Goal: Transaction & Acquisition: Purchase product/service

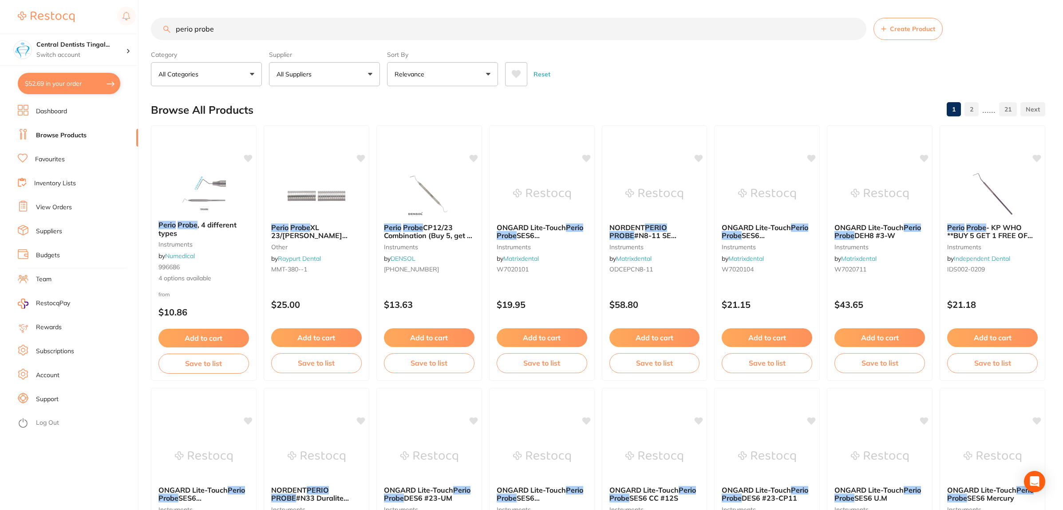
click at [158, 25] on input "perio probe" at bounding box center [508, 29] width 715 height 22
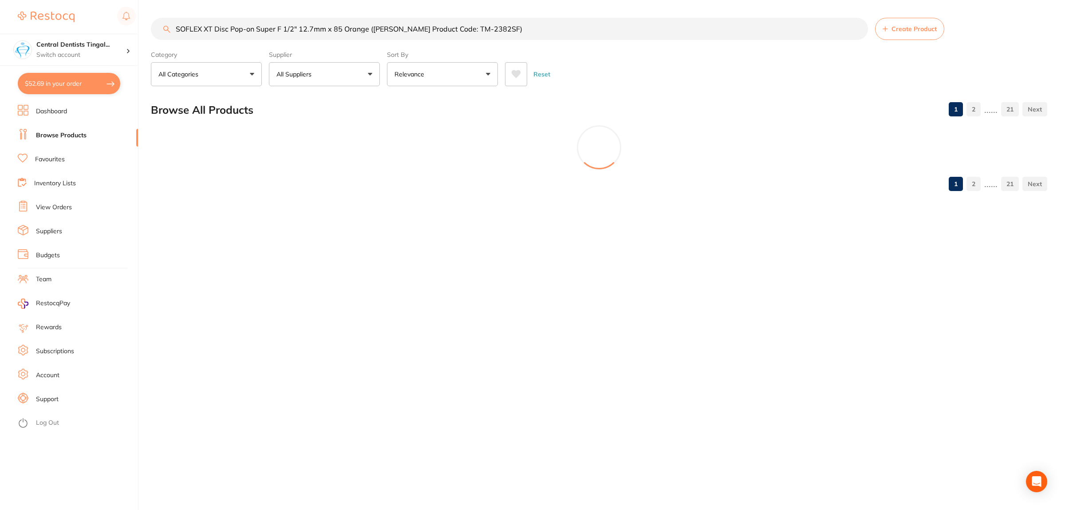
click at [527, 29] on input "SOFLEX XT Disc Pop-on Super F 1/2" 12.7mm x 85 Orange ([PERSON_NAME] Product Co…" at bounding box center [509, 29] width 717 height 22
drag, startPoint x: 527, startPoint y: 29, endPoint x: 369, endPoint y: 26, distance: 158.5
click at [369, 26] on input "SOFLEX XT Disc Pop-on Super F 1/2" 12.7mm x 85 Orange ([PERSON_NAME] Product Co…" at bounding box center [509, 29] width 717 height 22
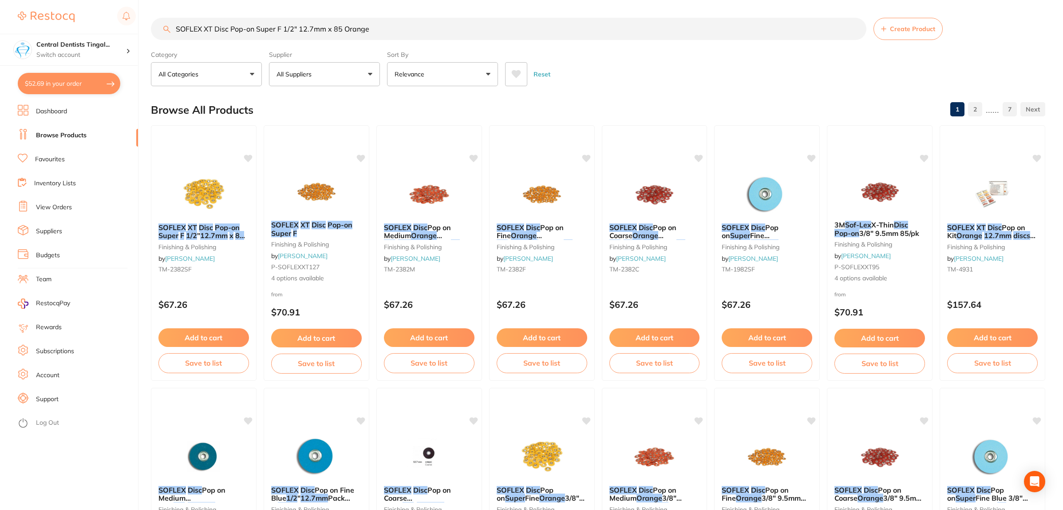
drag, startPoint x: 640, startPoint y: 232, endPoint x: 667, endPoint y: 183, distance: 55.2
click at [640, 232] on em "Orange" at bounding box center [645, 235] width 26 height 9
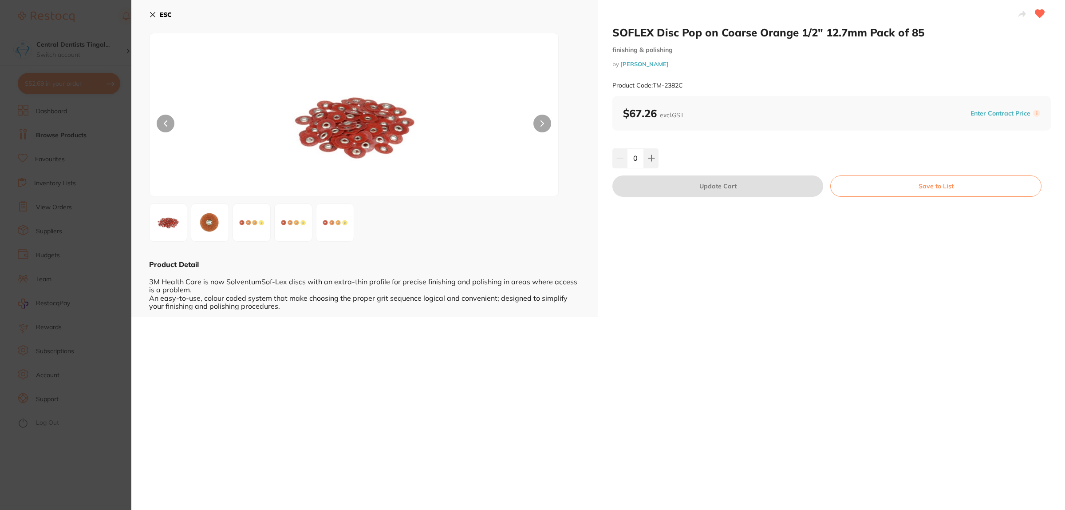
click at [661, 197] on div "SOFLEX Disc Pop on Coarse Orange 1/2" 12.7mm Pack of 85 finishing & polishing b…" at bounding box center [831, 158] width 467 height 317
drag, startPoint x: 923, startPoint y: 350, endPoint x: 615, endPoint y: 255, distance: 322.6
click at [923, 350] on div "SOFLEX Disc Pop on Coarse Orange 1/2" 12.7mm Pack of 85 finishing & polishing b…" at bounding box center [598, 255] width 934 height 510
click at [85, 222] on section "SOFLEX Disc Pop on Coarse Orange 1/2" 12.7mm Pack of 85 finishing & polishing b…" at bounding box center [532, 255] width 1065 height 510
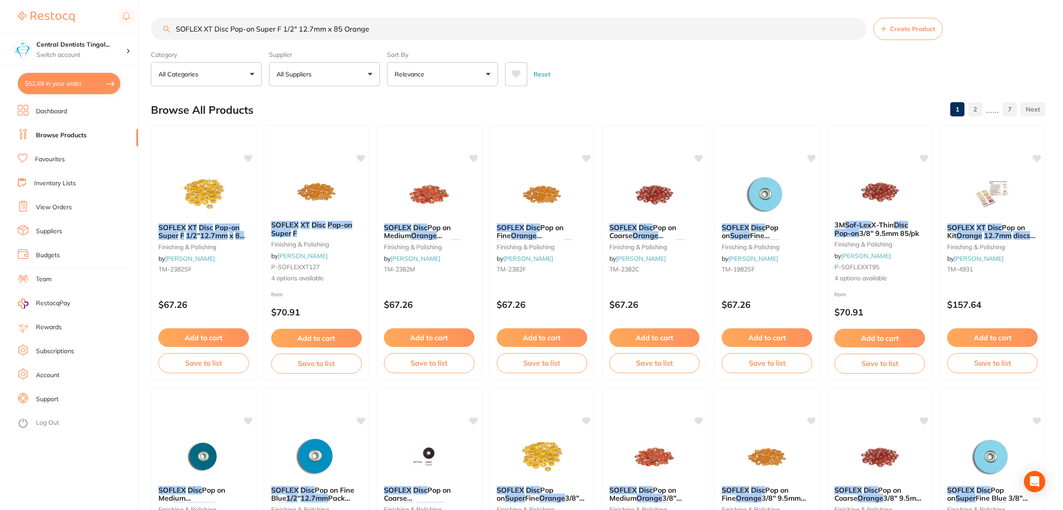
drag, startPoint x: 356, startPoint y: 5, endPoint x: 101, endPoint y: -21, distance: 255.7
click at [101, 0] on html "$52.69 Central Dentists Tingal... Switch account Central Dentists Tingalpa Redl…" at bounding box center [531, 255] width 1063 height 510
type input "plier"
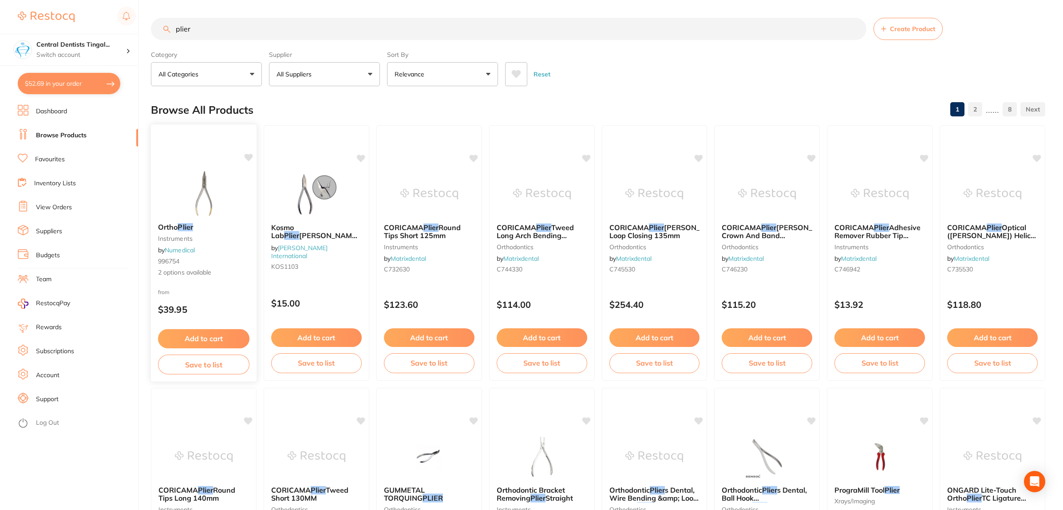
click at [213, 193] on img at bounding box center [203, 193] width 58 height 45
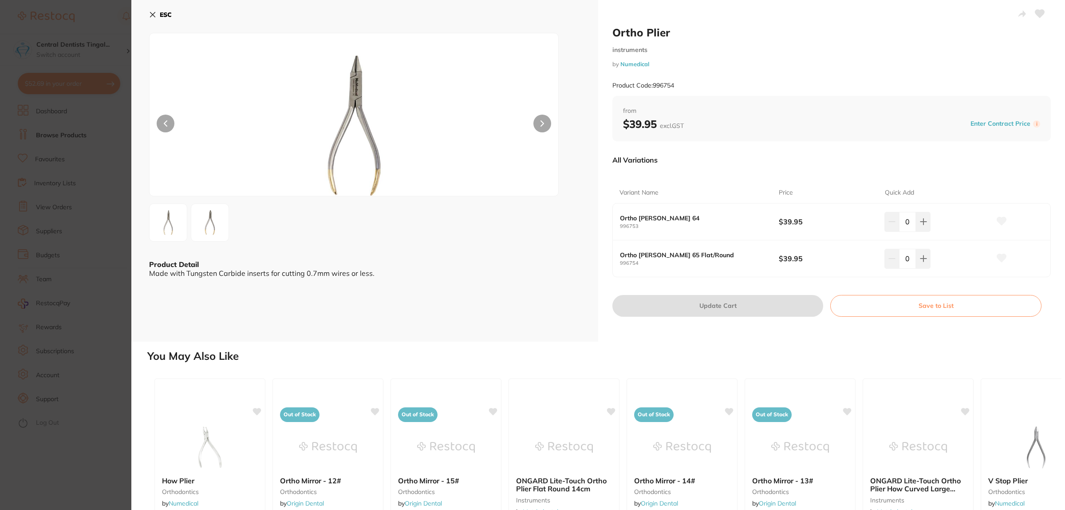
click at [50, 220] on section "Ortho Plier instruments by Numedical Product Code: 996754 ESC Product Detail Ma…" at bounding box center [532, 255] width 1065 height 510
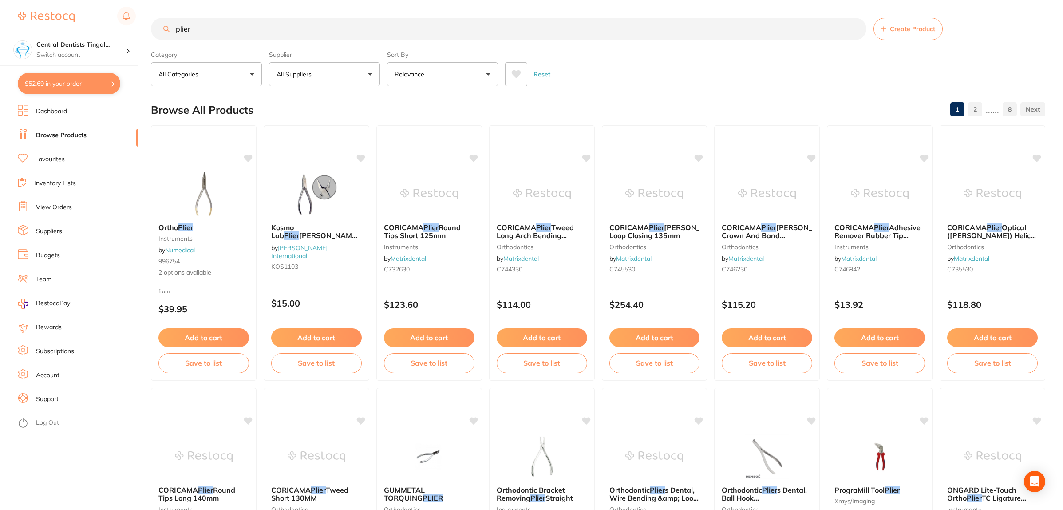
click at [873, 86] on div "Reset" at bounding box center [771, 70] width 533 height 31
drag, startPoint x: 387, startPoint y: 27, endPoint x: 118, endPoint y: 32, distance: 268.6
click at [118, 32] on div "$52.69 Central Dentists Tingal... Switch account Central Dentists Tingalpa Redl…" at bounding box center [531, 255] width 1063 height 510
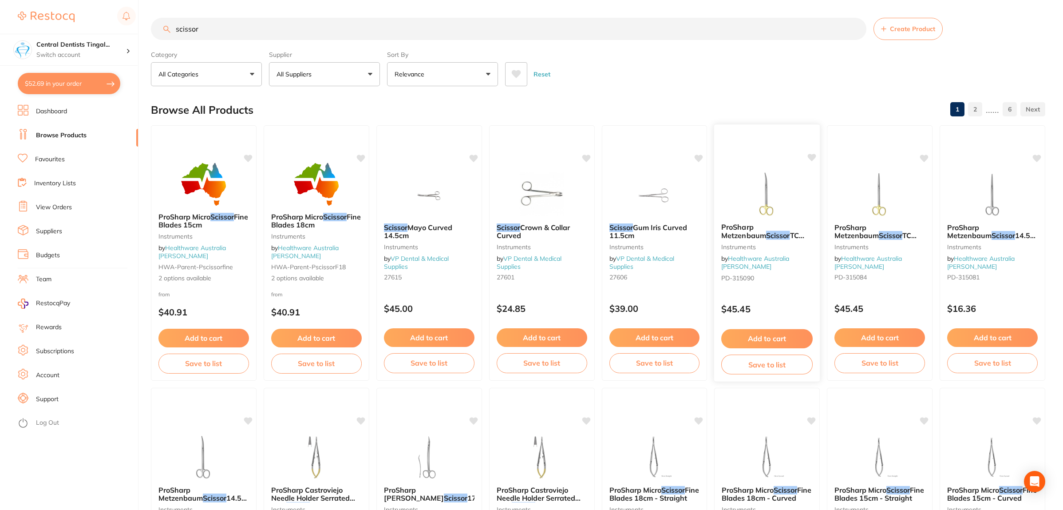
type input "scissor"
drag, startPoint x: 769, startPoint y: 231, endPoint x: 755, endPoint y: 214, distance: 22.7
click at [755, 214] on img at bounding box center [767, 194] width 58 height 44
click at [755, 214] on section at bounding box center [531, 255] width 1063 height 510
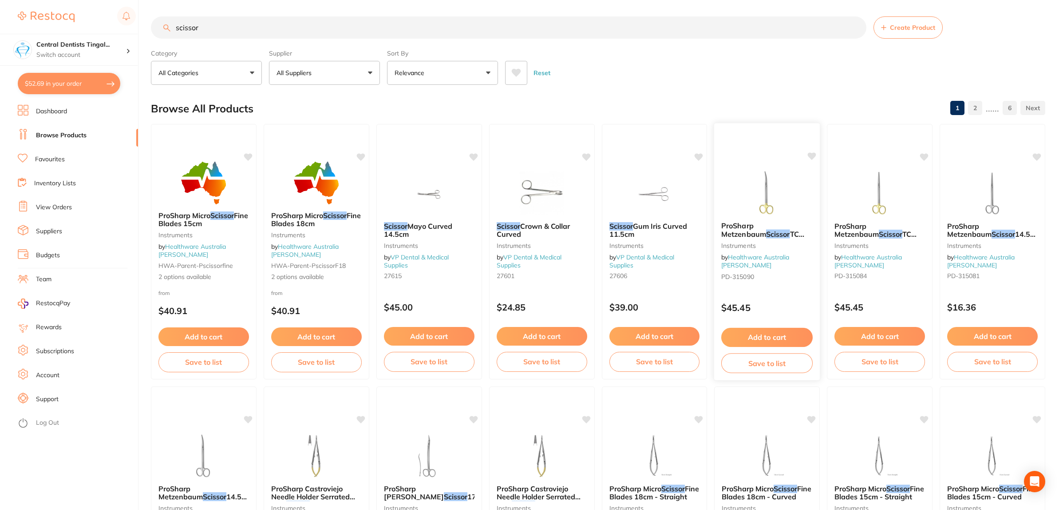
click at [766, 233] on span "TC 14.5cm - Curved" at bounding box center [762, 237] width 83 height 17
click at [766, 233] on section at bounding box center [531, 255] width 1063 height 510
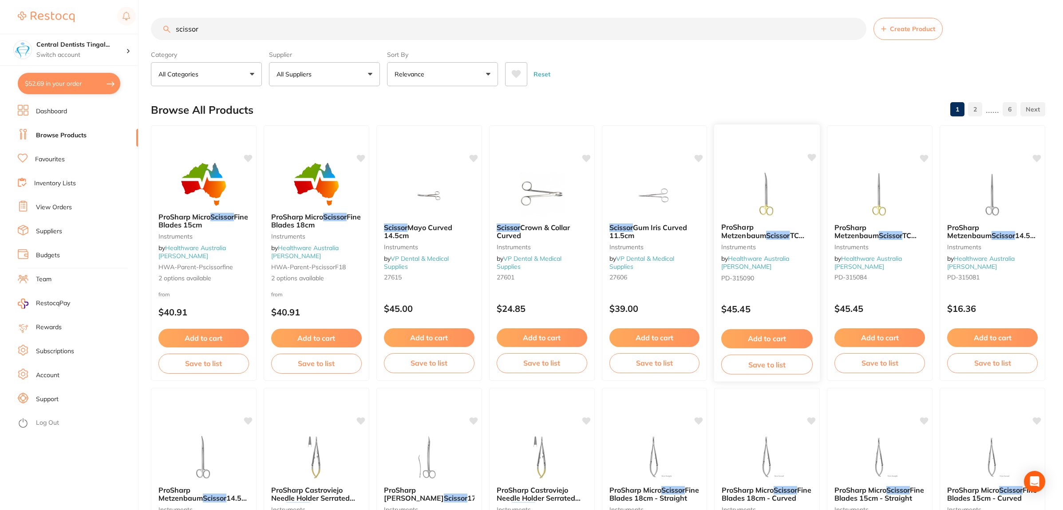
click at [773, 200] on img at bounding box center [767, 193] width 58 height 45
click at [773, 200] on section at bounding box center [531, 255] width 1063 height 510
drag, startPoint x: 758, startPoint y: 221, endPoint x: 749, endPoint y: 230, distance: 12.9
click at [734, 229] on span "ProSharp Metzenbaum" at bounding box center [744, 231] width 44 height 17
click at [749, 230] on section at bounding box center [531, 255] width 1063 height 510
